Goal: Task Accomplishment & Management: Manage account settings

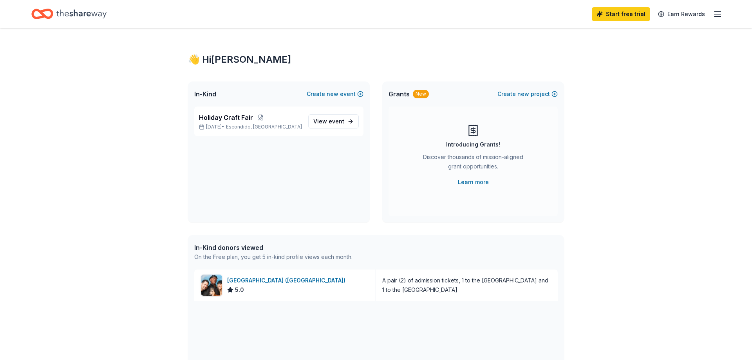
click at [720, 18] on icon "button" at bounding box center [717, 13] width 9 height 9
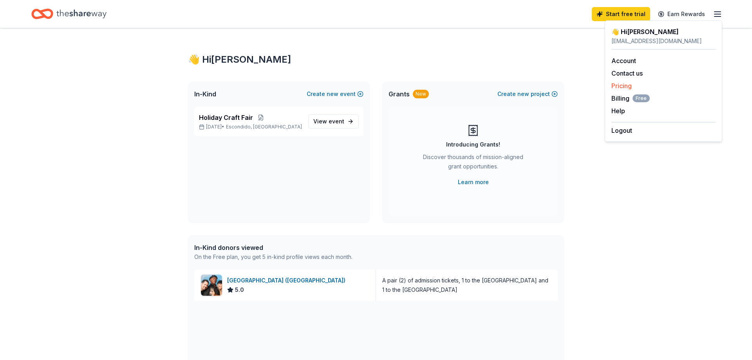
click at [626, 85] on link "Pricing" at bounding box center [622, 86] width 20 height 8
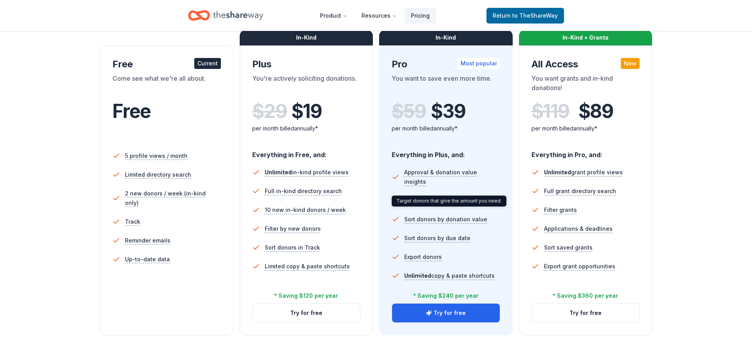
scroll to position [120, 0]
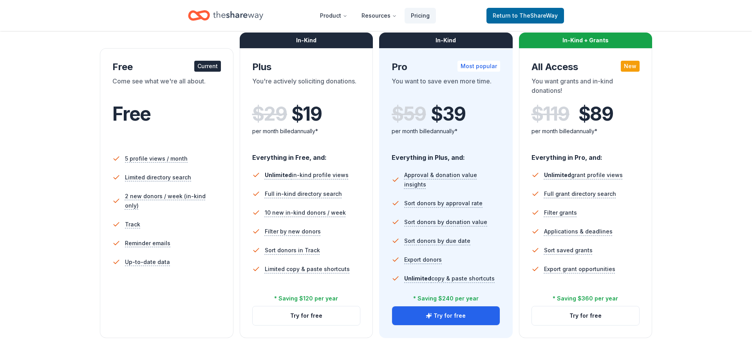
click at [476, 69] on div "Most popular" at bounding box center [479, 66] width 43 height 11
click at [423, 73] on div "Pro Most popular You want to save even more time. $ 59 $ 39 per month billed an…" at bounding box center [446, 103] width 109 height 85
click at [434, 316] on button "Try for free" at bounding box center [446, 315] width 108 height 19
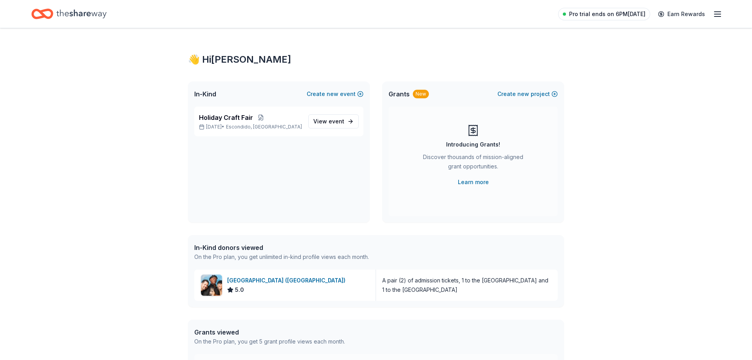
click at [606, 16] on span "Pro trial ends on 6PM[DATE]" at bounding box center [607, 13] width 76 height 9
click at [719, 11] on icon "button" at bounding box center [717, 13] width 9 height 9
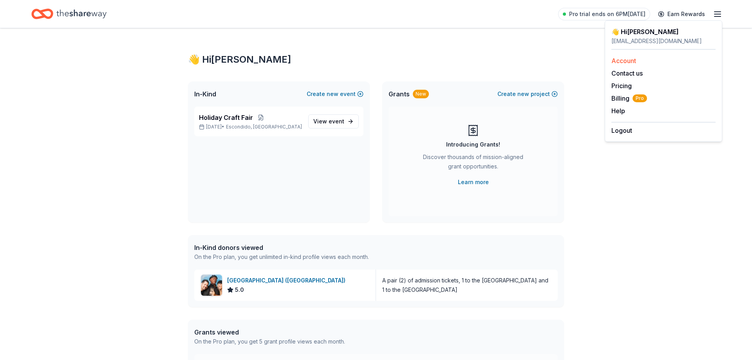
click at [624, 62] on link "Account" at bounding box center [624, 61] width 25 height 8
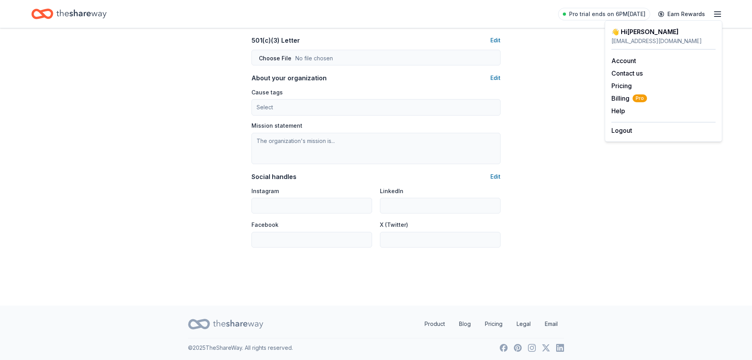
scroll to position [423, 0]
click at [625, 99] on span "Billing Pro" at bounding box center [630, 98] width 36 height 9
